Goal: Answer question/provide support

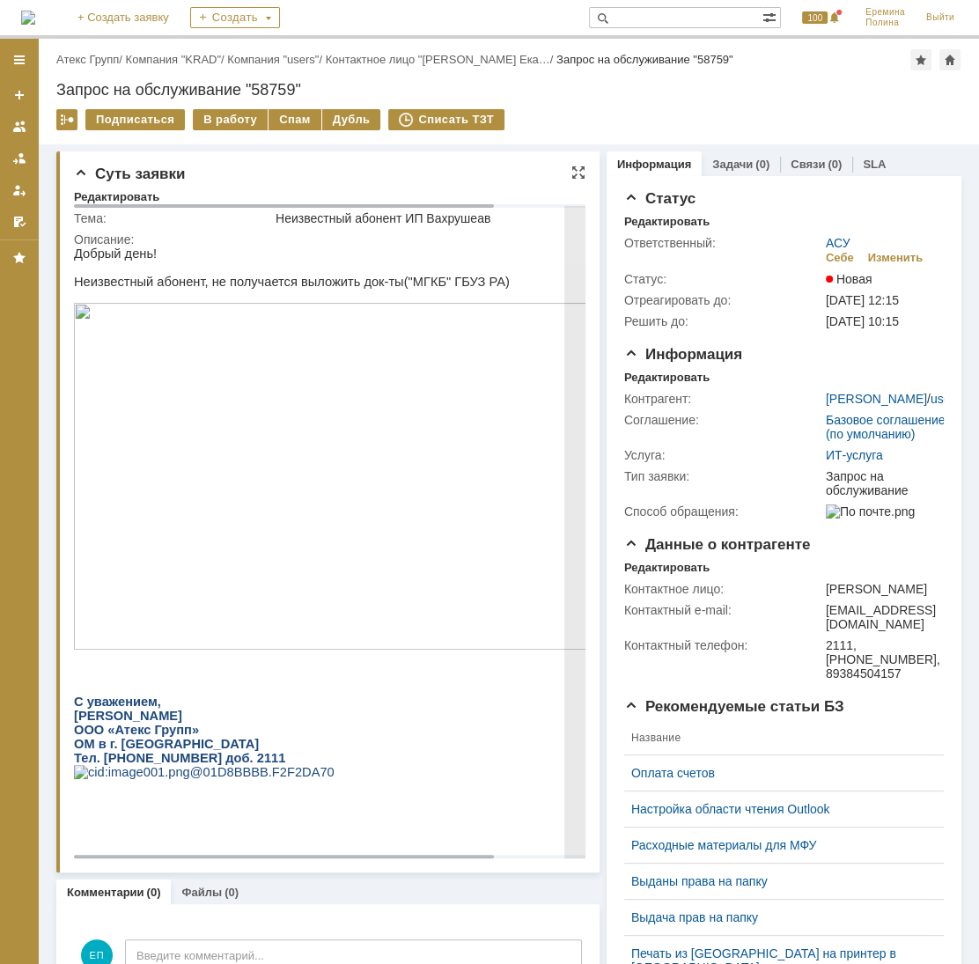
click at [415, 298] on p at bounding box center [382, 296] width 616 height 14
click at [417, 287] on p "Неизвестный абонент, не получается выложить док-ты("МГКБ" ГБУЗ РА)" at bounding box center [382, 282] width 616 height 14
click at [296, 312] on img at bounding box center [382, 476] width 616 height 347
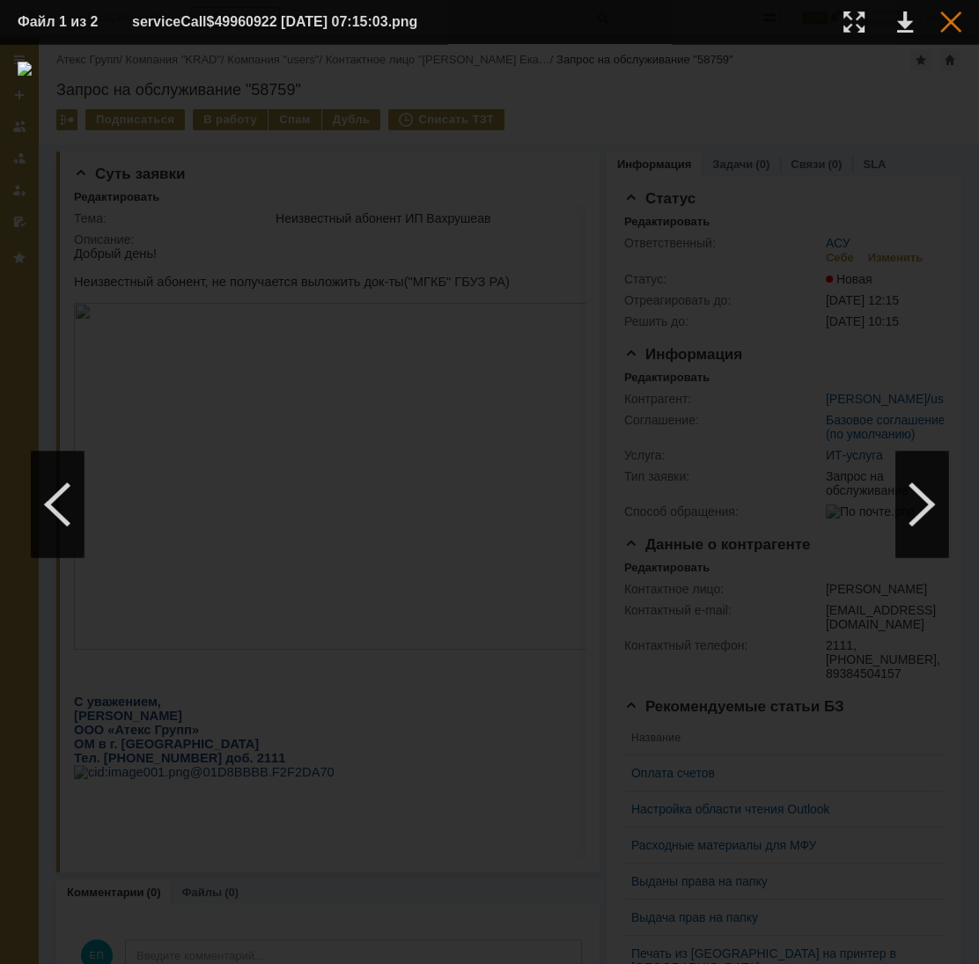
click at [946, 13] on div at bounding box center [950, 21] width 21 height 21
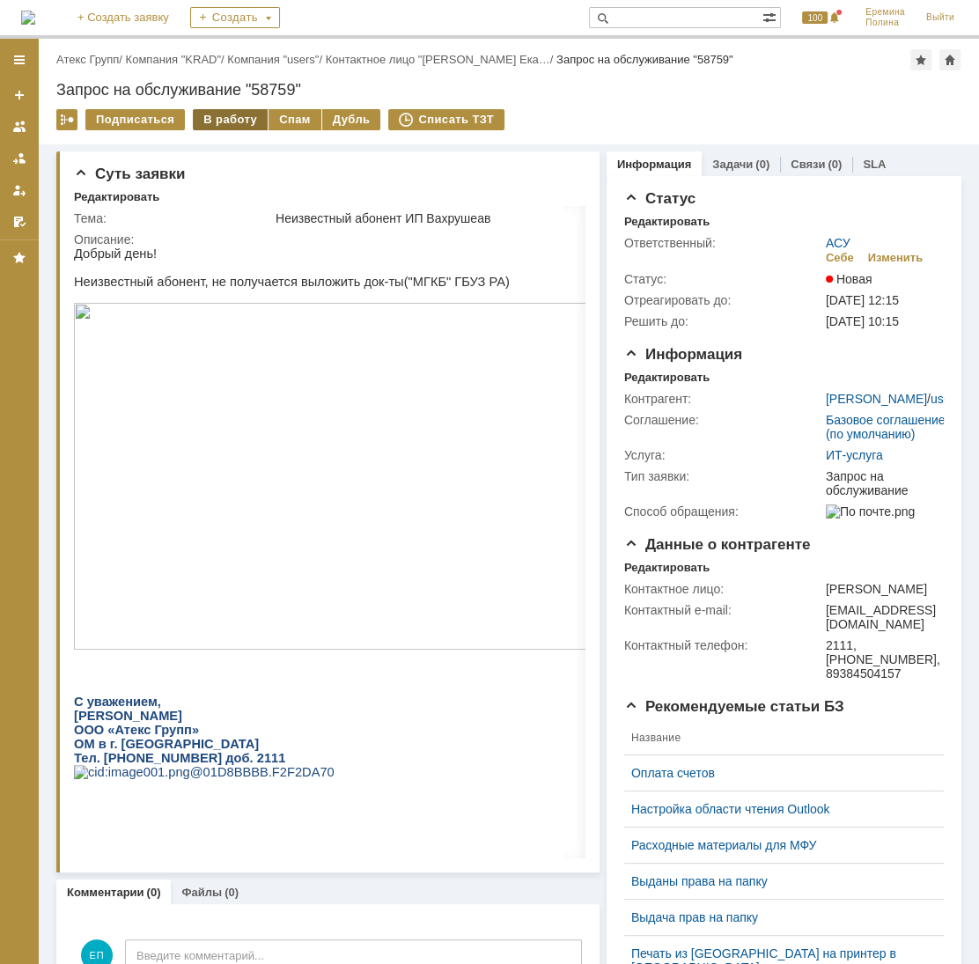
click at [237, 121] on div "В работу" at bounding box center [230, 119] width 75 height 21
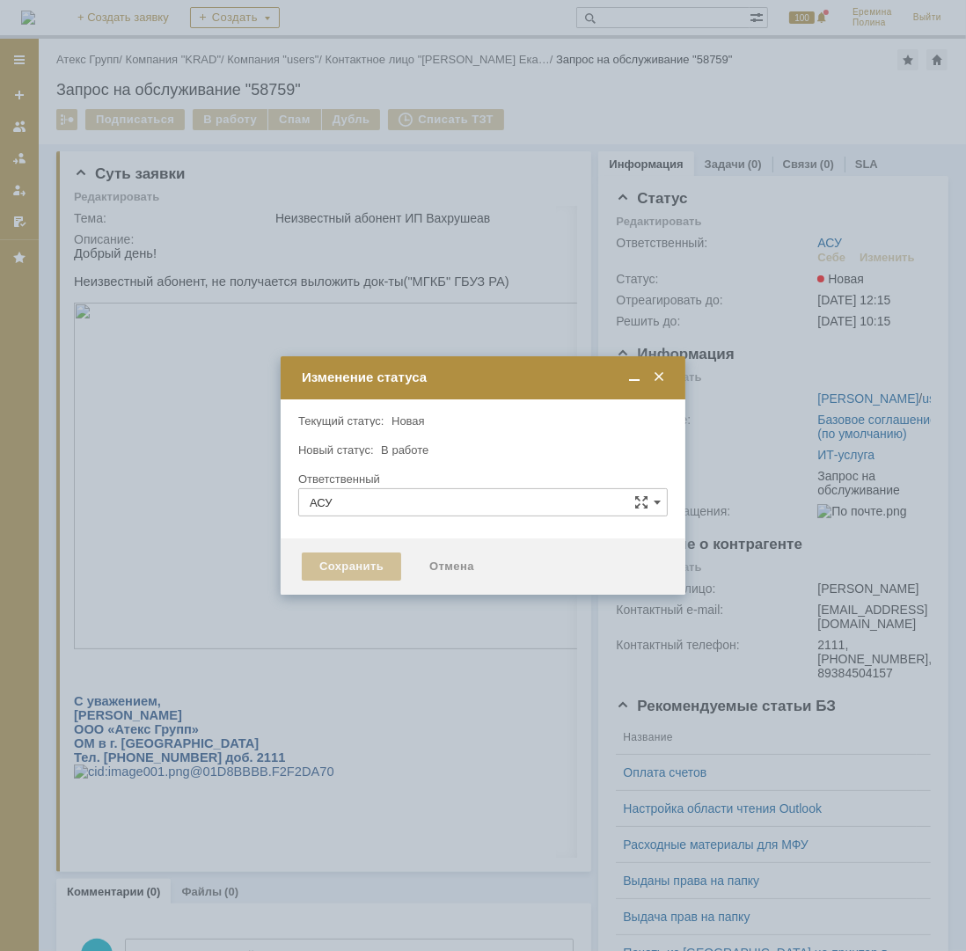
type input "[PERSON_NAME]"
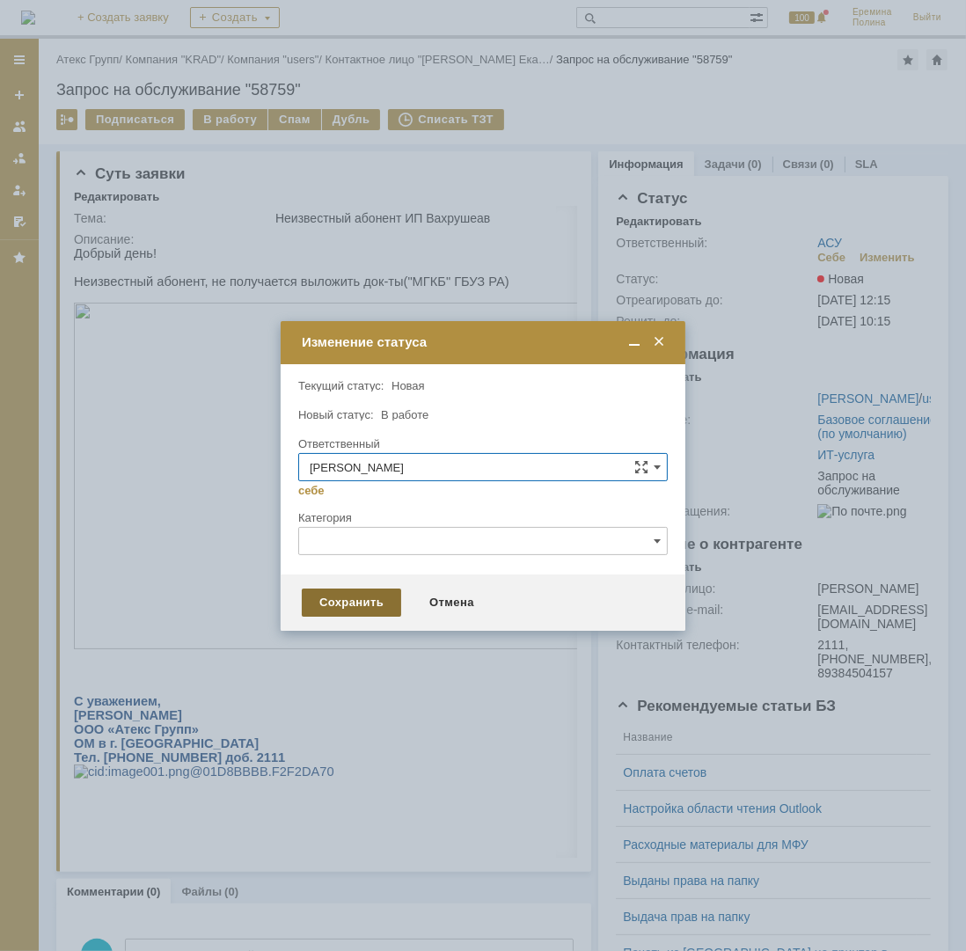
click at [334, 604] on div "Сохранить" at bounding box center [351, 603] width 99 height 28
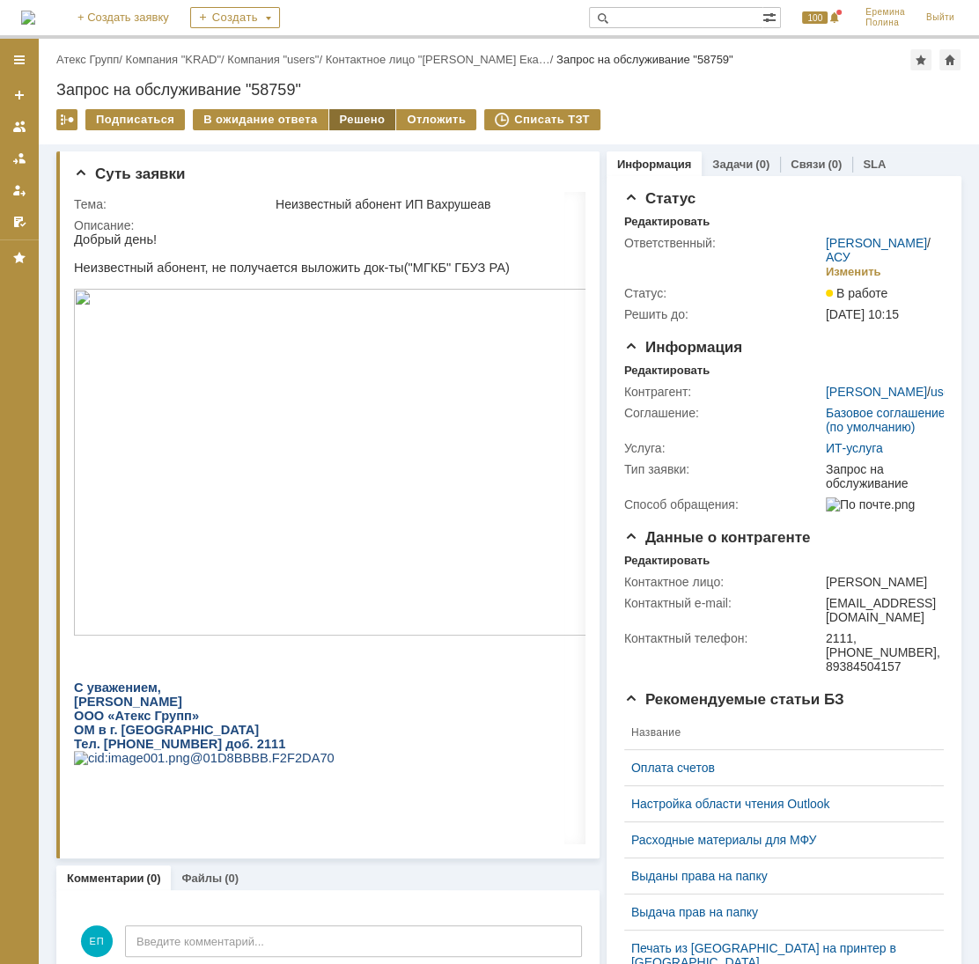
click at [352, 111] on div "Решено" at bounding box center [362, 119] width 67 height 21
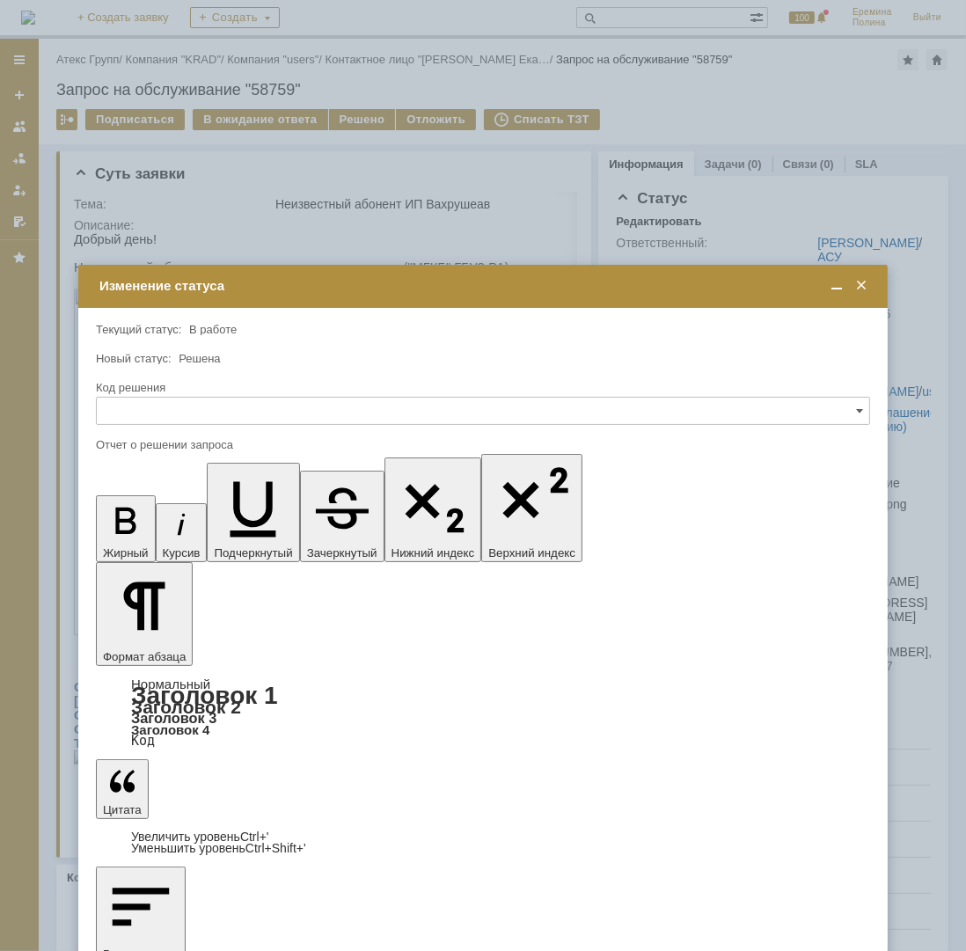
drag, startPoint x: 324, startPoint y: 5184, endPoint x: 405, endPoint y: 5189, distance: 81.1
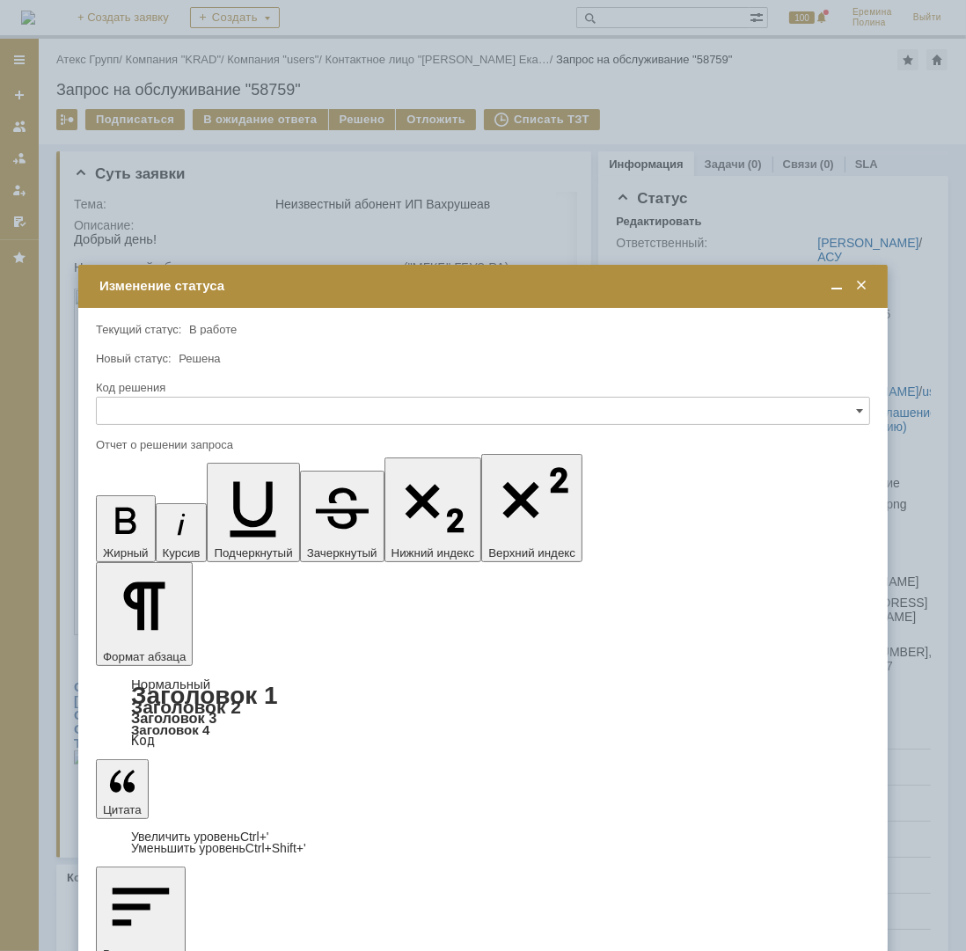
drag, startPoint x: 405, startPoint y: 5189, endPoint x: 445, endPoint y: 5187, distance: 40.5
drag, startPoint x: 457, startPoint y: 5180, endPoint x: 324, endPoint y: 5190, distance: 133.2
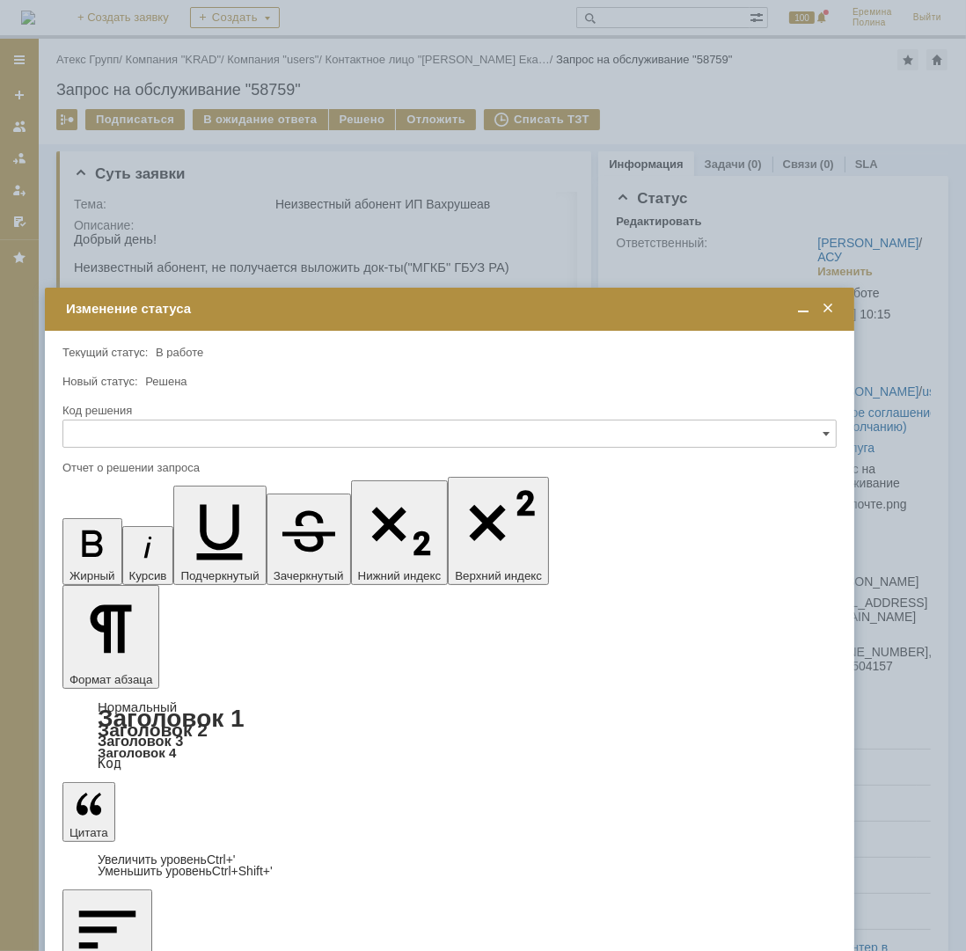
drag, startPoint x: 445, startPoint y: 283, endPoint x: 413, endPoint y: 307, distance: 40.3
click at [413, 307] on div "Изменение статуса" at bounding box center [451, 309] width 771 height 16
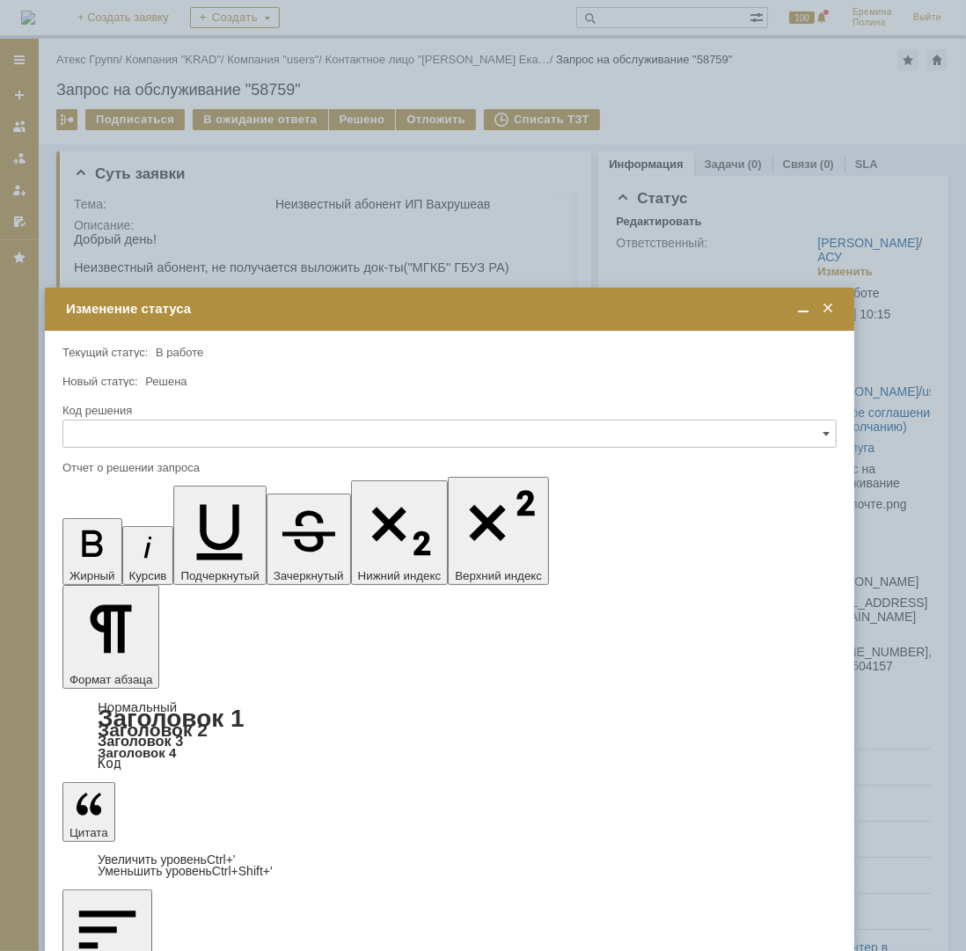
drag, startPoint x: 242, startPoint y: 5239, endPoint x: 250, endPoint y: 5230, distance: 11.8
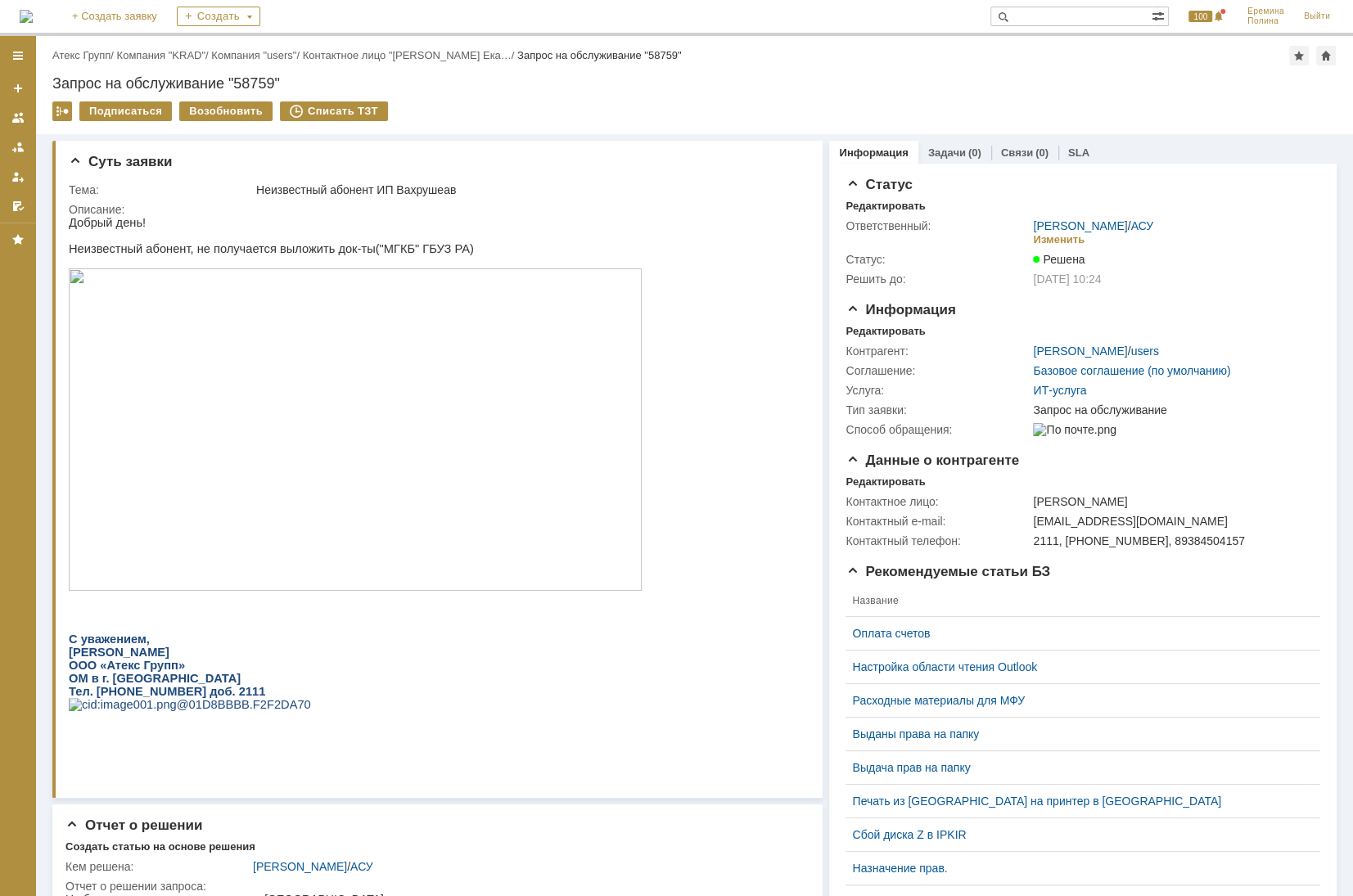
click at [388, 418] on img at bounding box center [355, 429] width 573 height 323
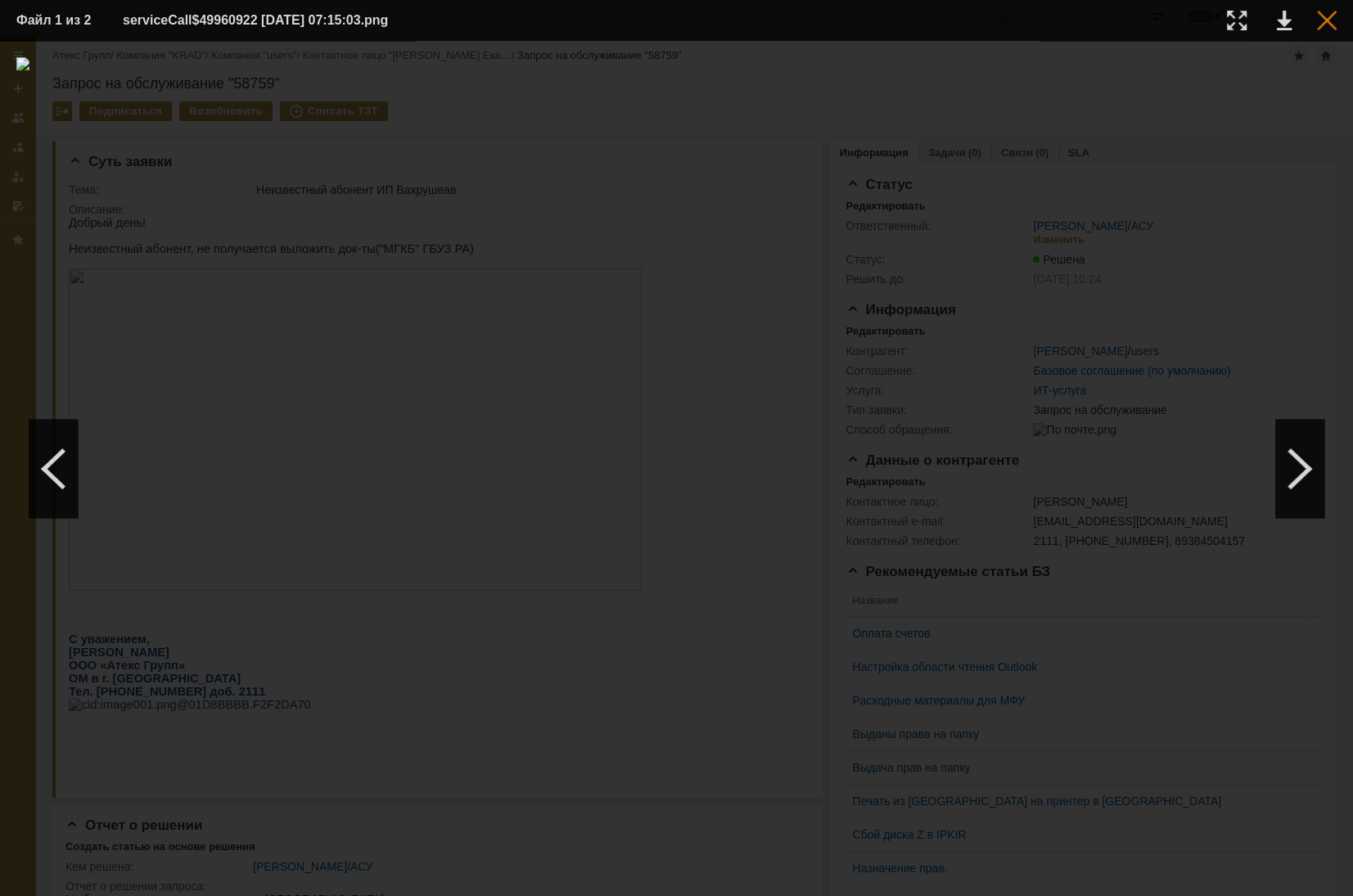
click at [909, 21] on div at bounding box center [1326, 20] width 20 height 20
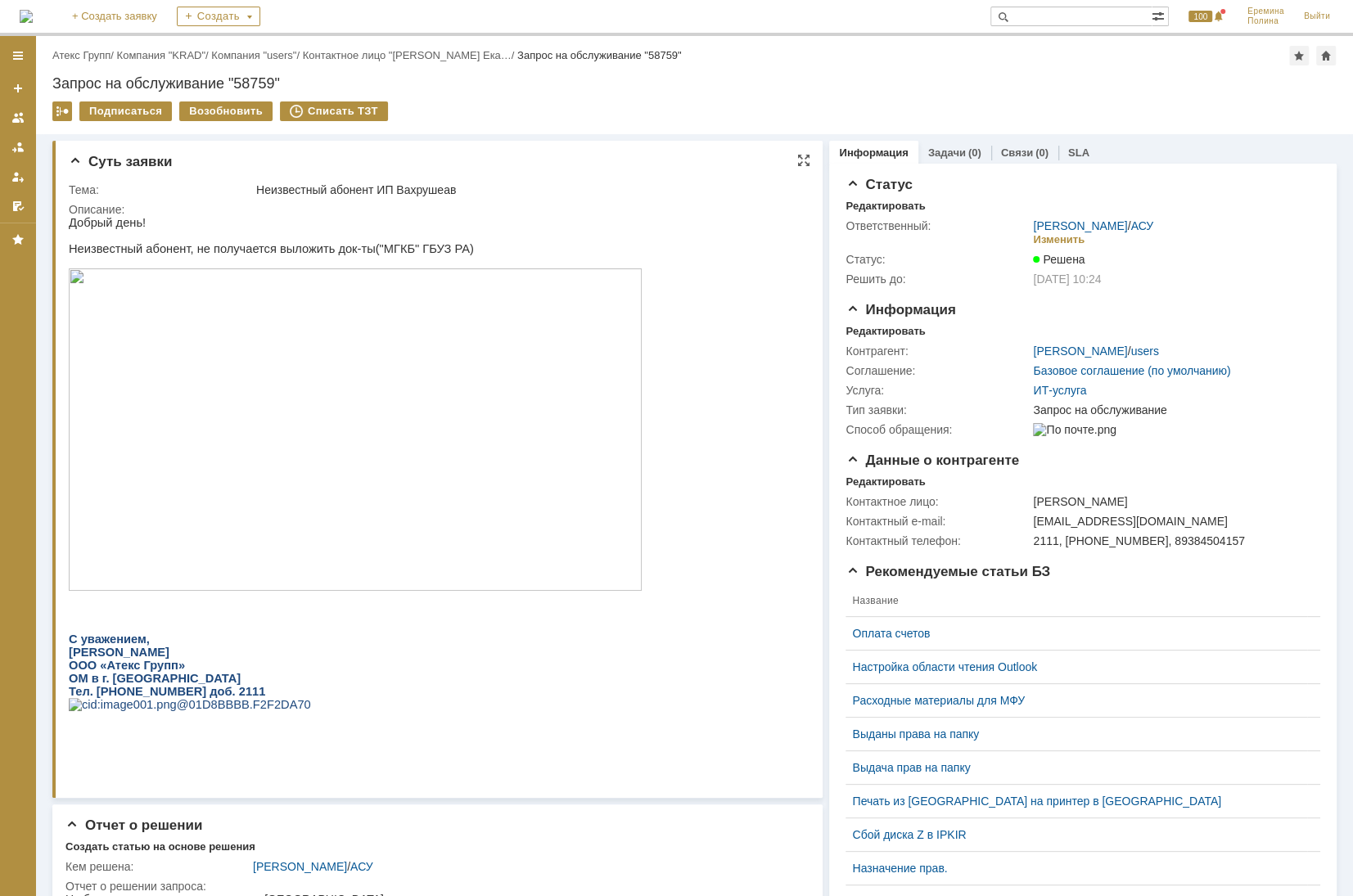
click at [405, 249] on p "Неизвестный абонент, не получается выложить док-ты("МГКБ" ГБУЗ РА)" at bounding box center [355, 248] width 573 height 13
drag, startPoint x: 356, startPoint y: 249, endPoint x: 430, endPoint y: 249, distance: 74.0
click at [430, 249] on p "Неизвестный абонент, не получается выложить док-ты("МГКБ" ГБУЗ РА)" at bounding box center [355, 248] width 573 height 13
copy p "МГКБ" ГБУЗ РА"
click at [387, 335] on img at bounding box center [355, 429] width 573 height 323
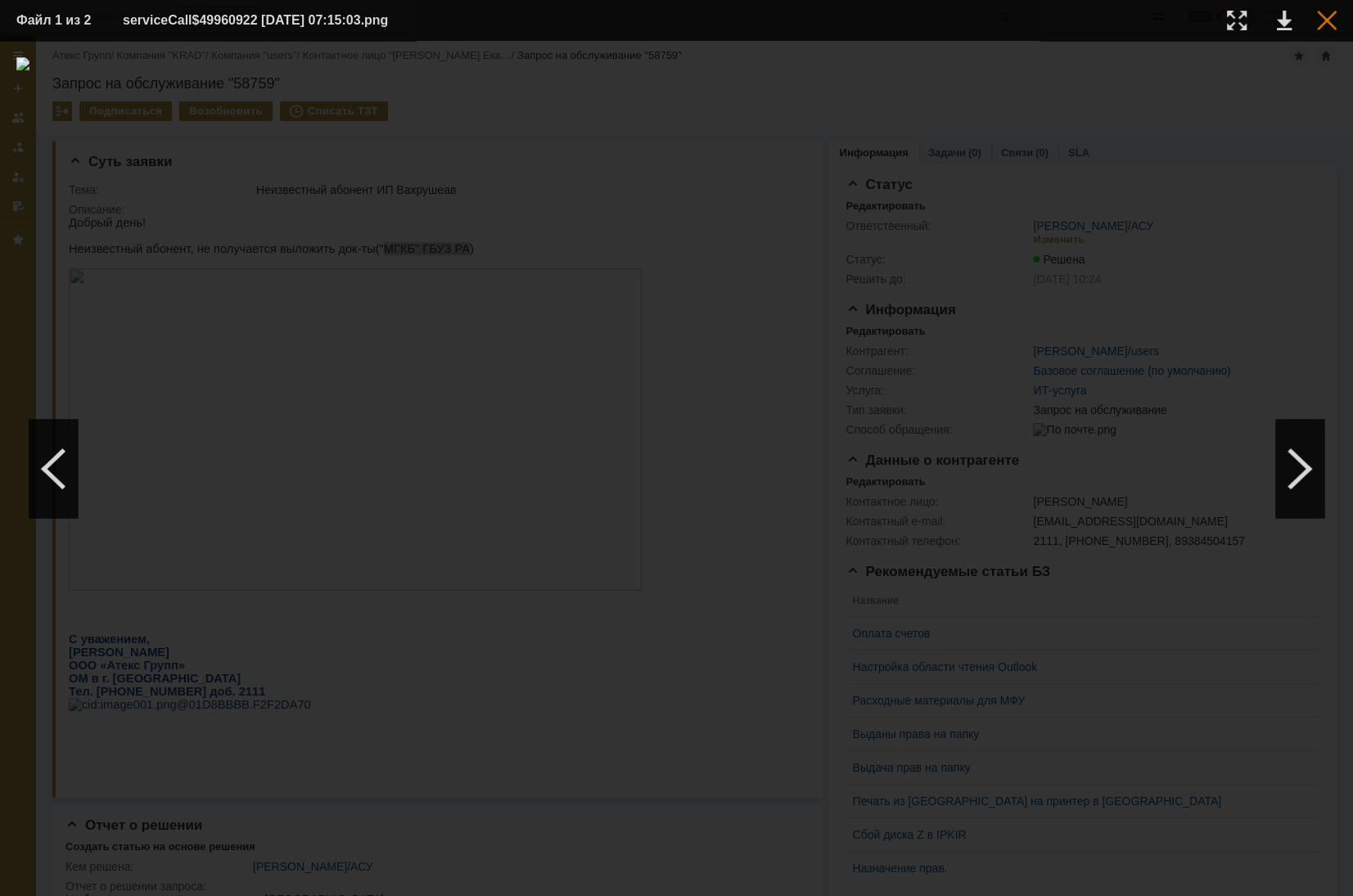
click at [909, 18] on div at bounding box center [1326, 20] width 20 height 20
